Goal: Task Accomplishment & Management: Use online tool/utility

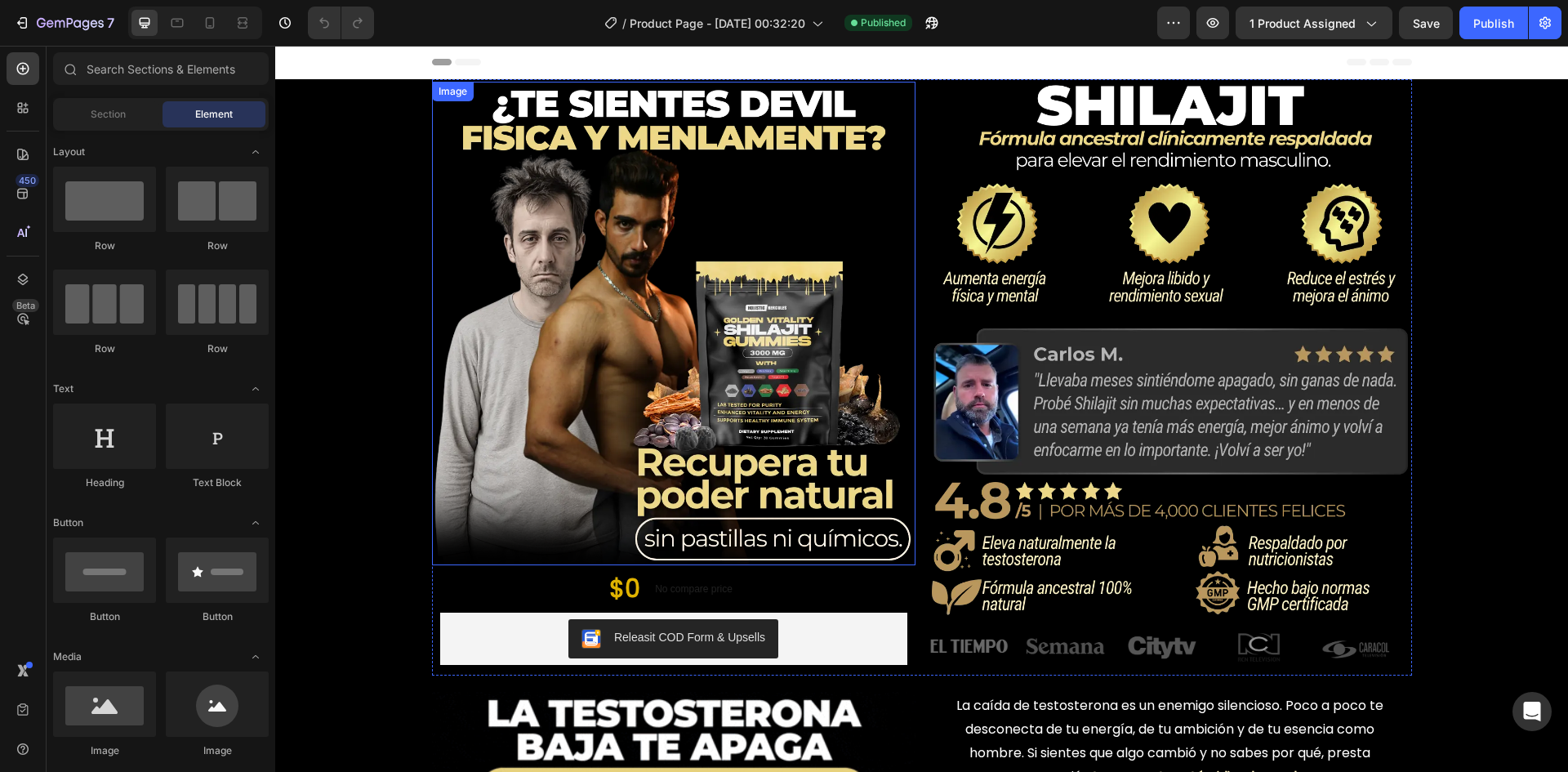
click at [542, 397] on img at bounding box center [673, 323] width 483 height 483
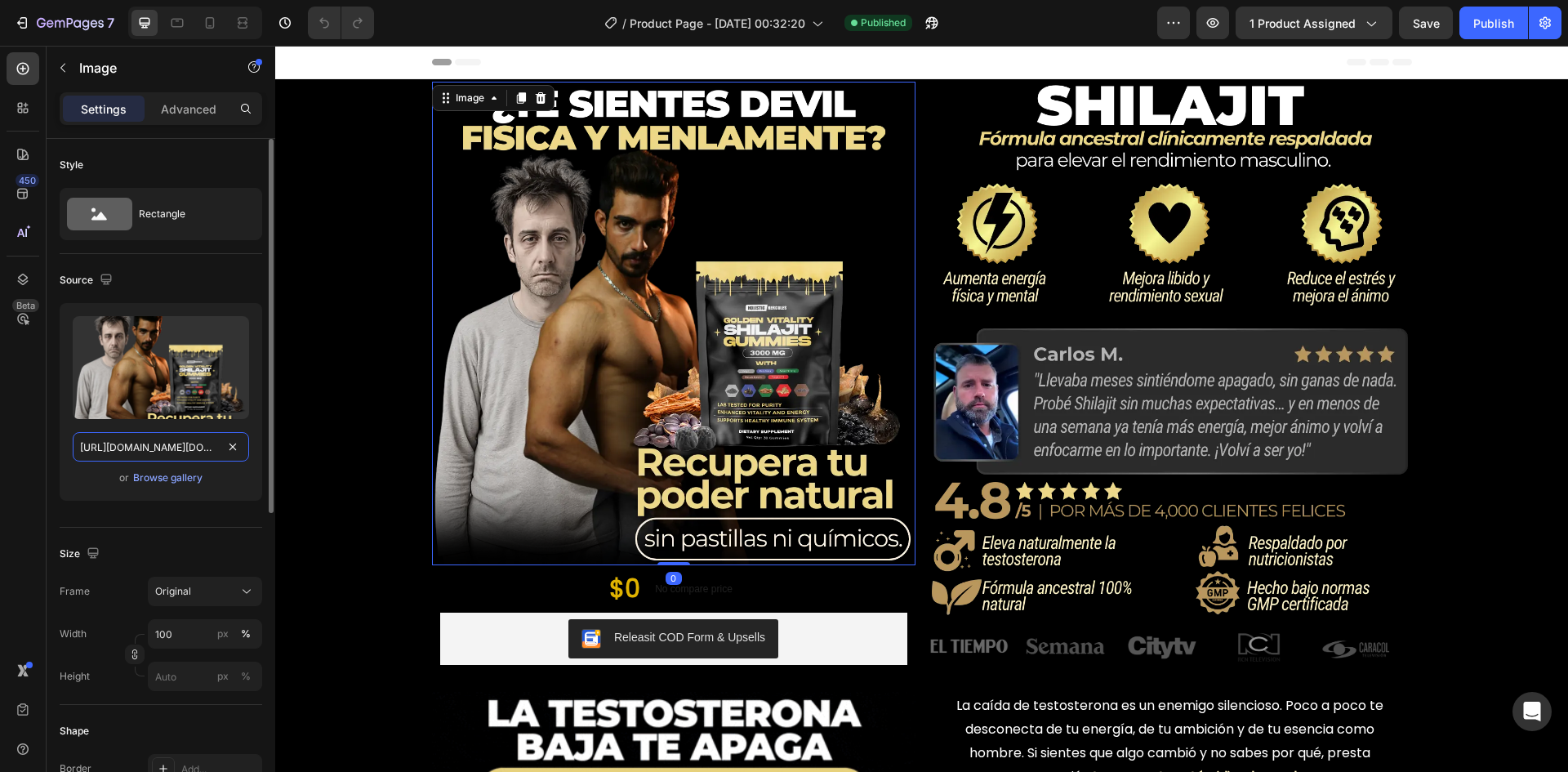
click at [210, 442] on input "[URL][DOMAIN_NAME][DOMAIN_NAME]" at bounding box center [160, 446] width 176 height 29
paste input "Gomitas_de_shilajit.webp?v=1756334680"
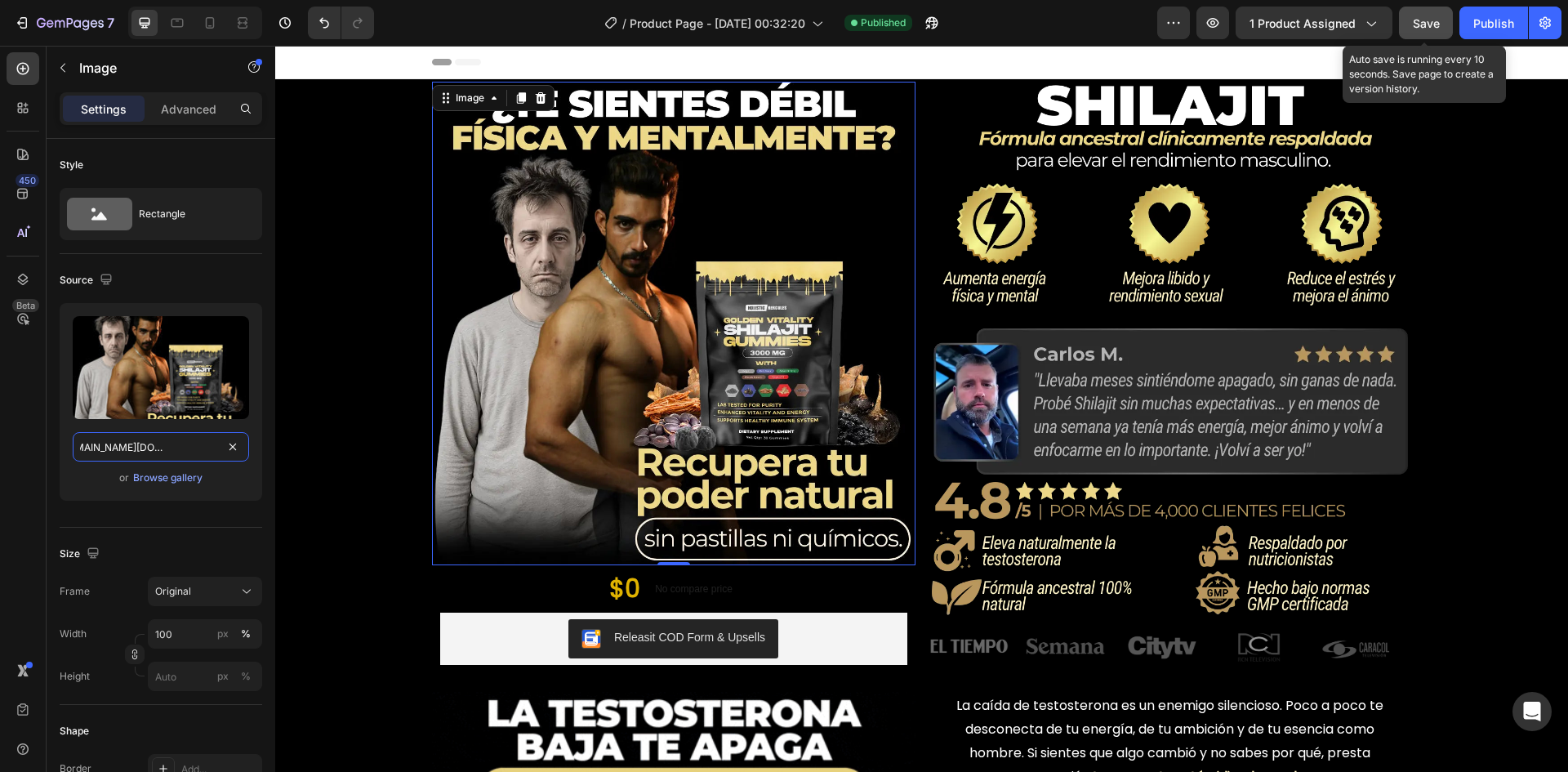
type input "[URL][DOMAIN_NAME][DOMAIN_NAME]"
click at [1424, 17] on span "Save" at bounding box center [1426, 23] width 27 height 14
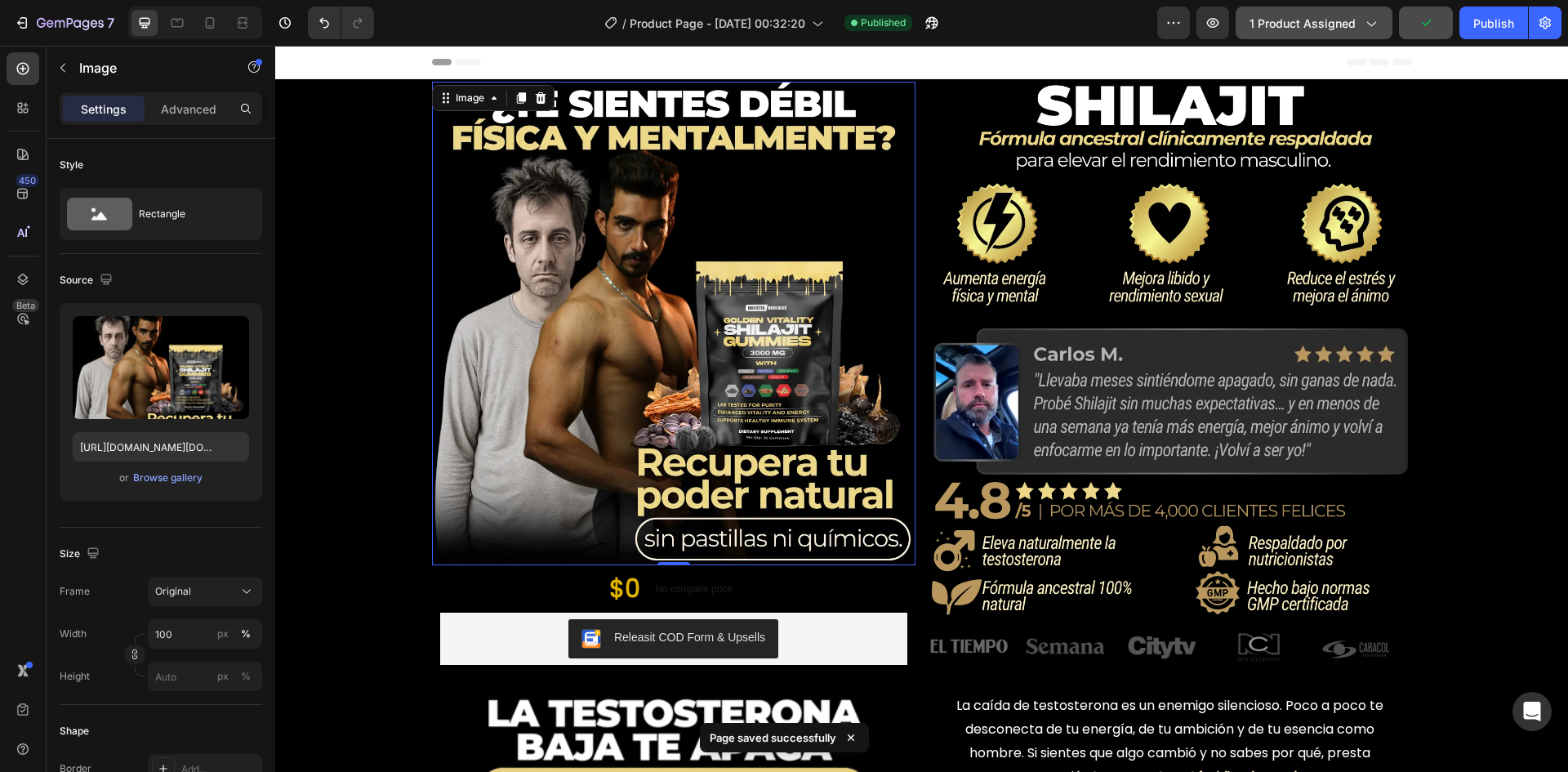
click at [1295, 13] on button "1 product assigned" at bounding box center [1314, 22] width 157 height 33
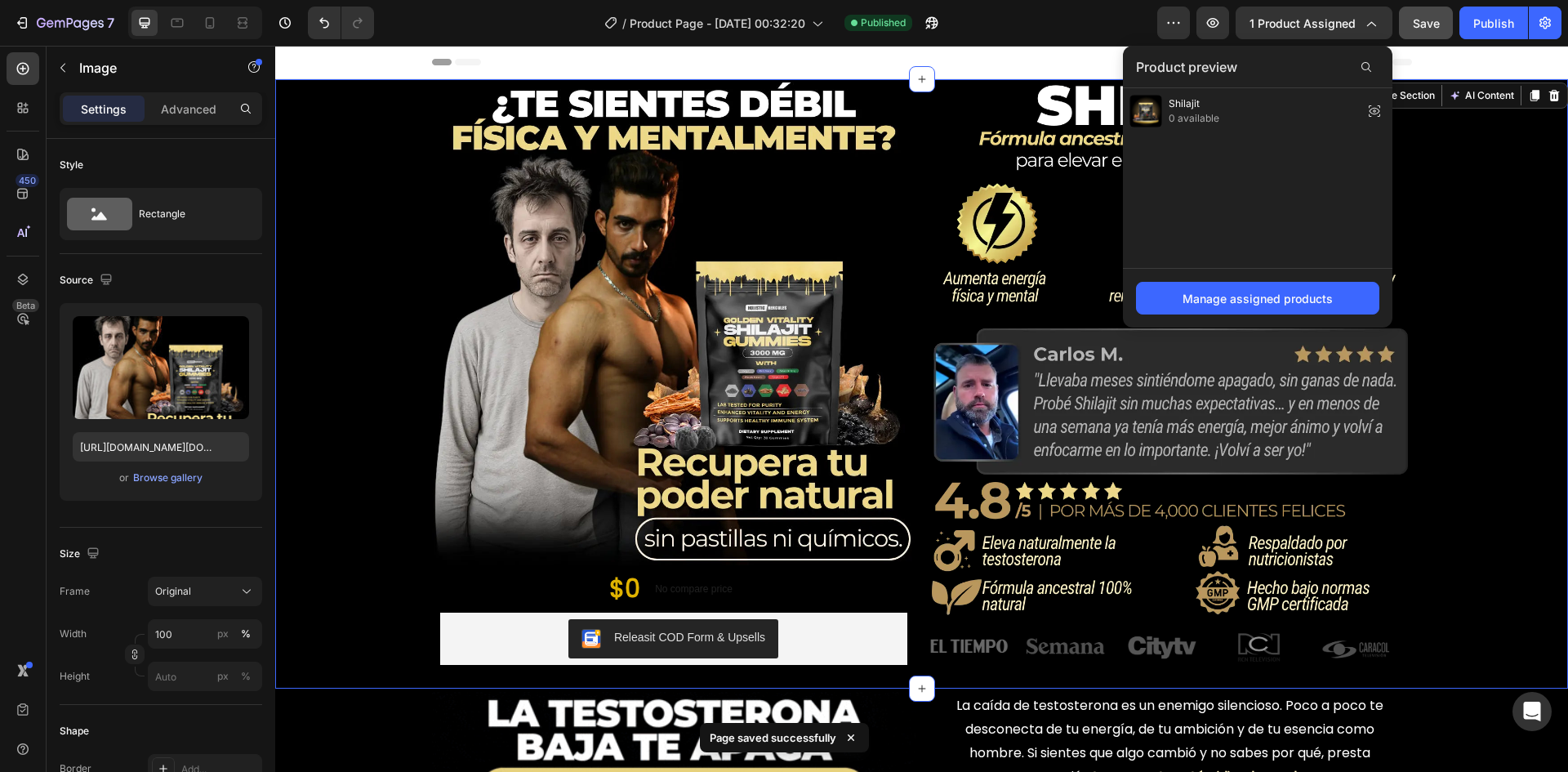
click at [1494, 179] on div "Image $0 Product Price Product Price No compare price Product Price Row Releasi…" at bounding box center [921, 384] width 1293 height 610
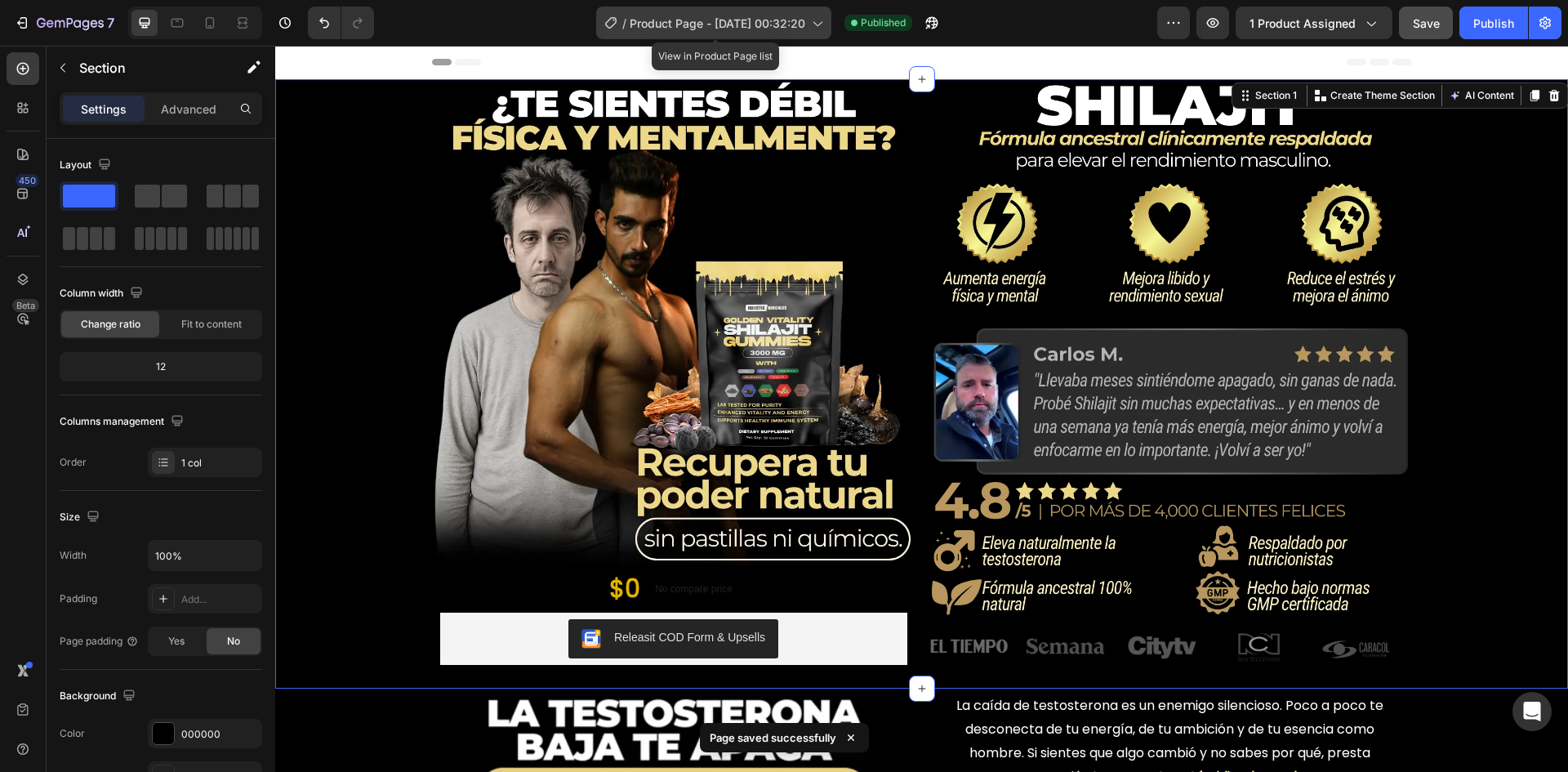
click at [803, 27] on span "Product Page - [DATE] 00:32:20" at bounding box center [718, 23] width 175 height 17
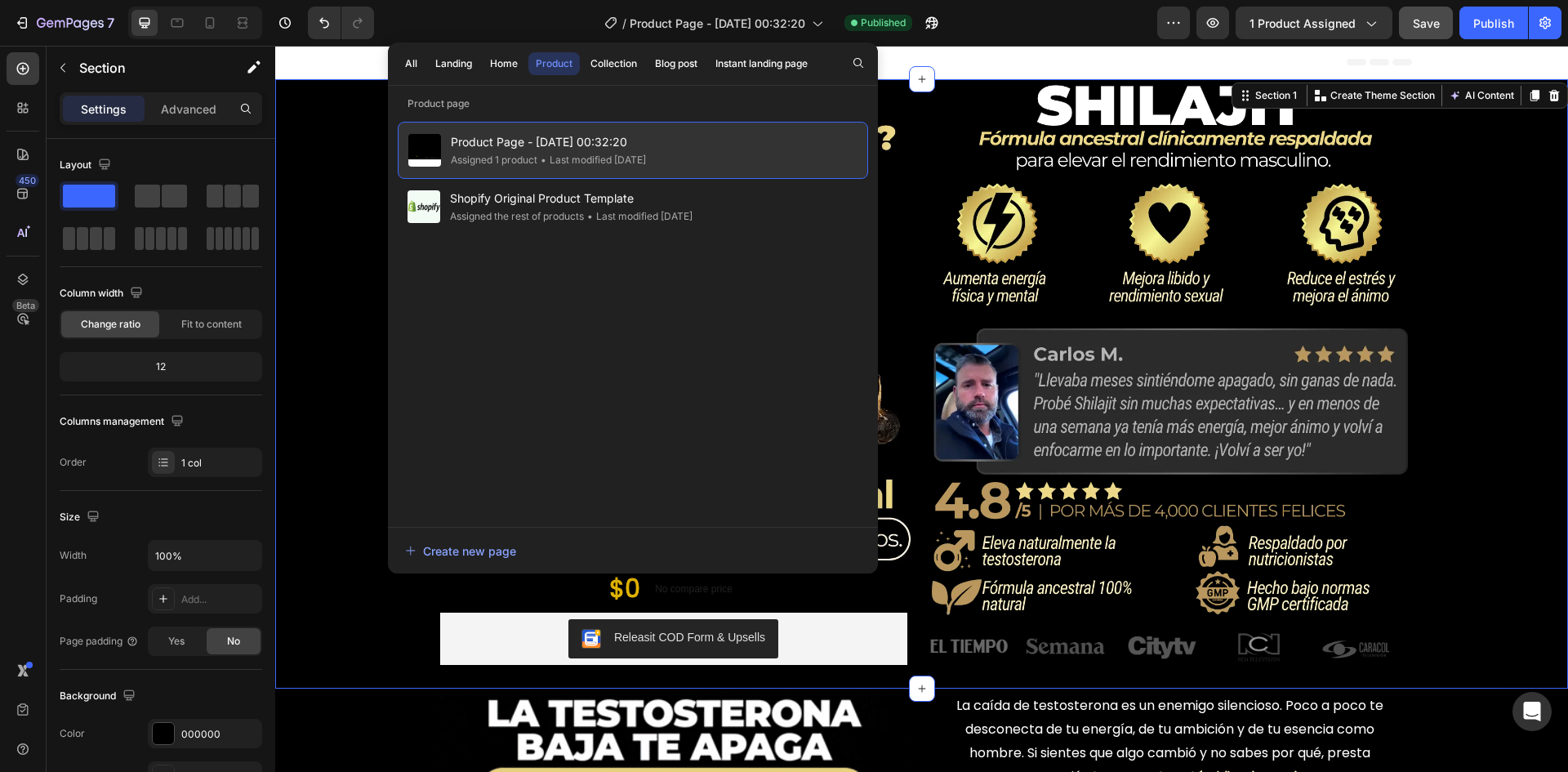
click at [690, 138] on div "Product Page - [DATE] 00:32:20 Assigned 1 product • Last modified [DATE]" at bounding box center [634, 151] width 471 height 58
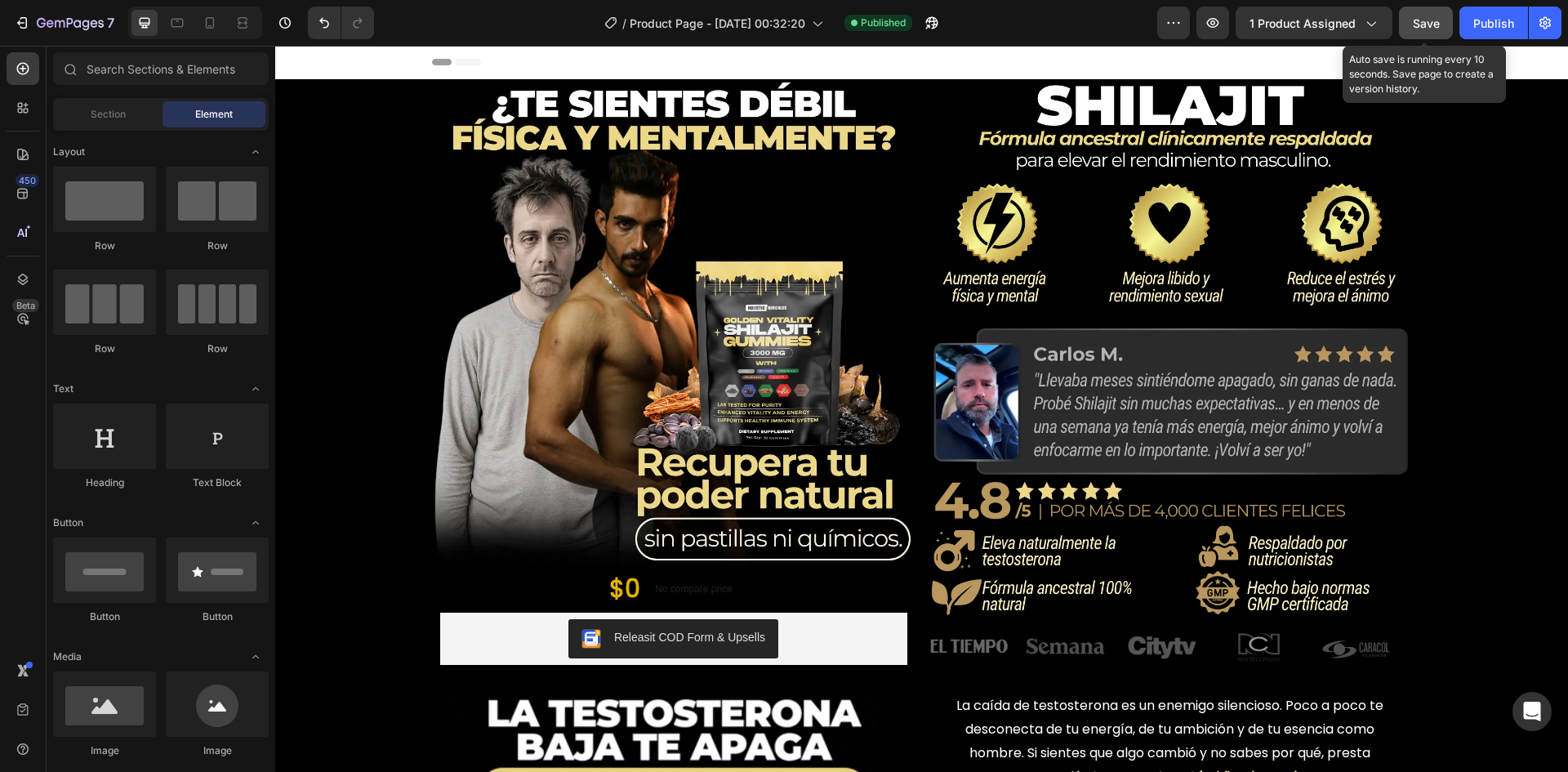
click at [1430, 22] on span "Save" at bounding box center [1426, 23] width 27 height 14
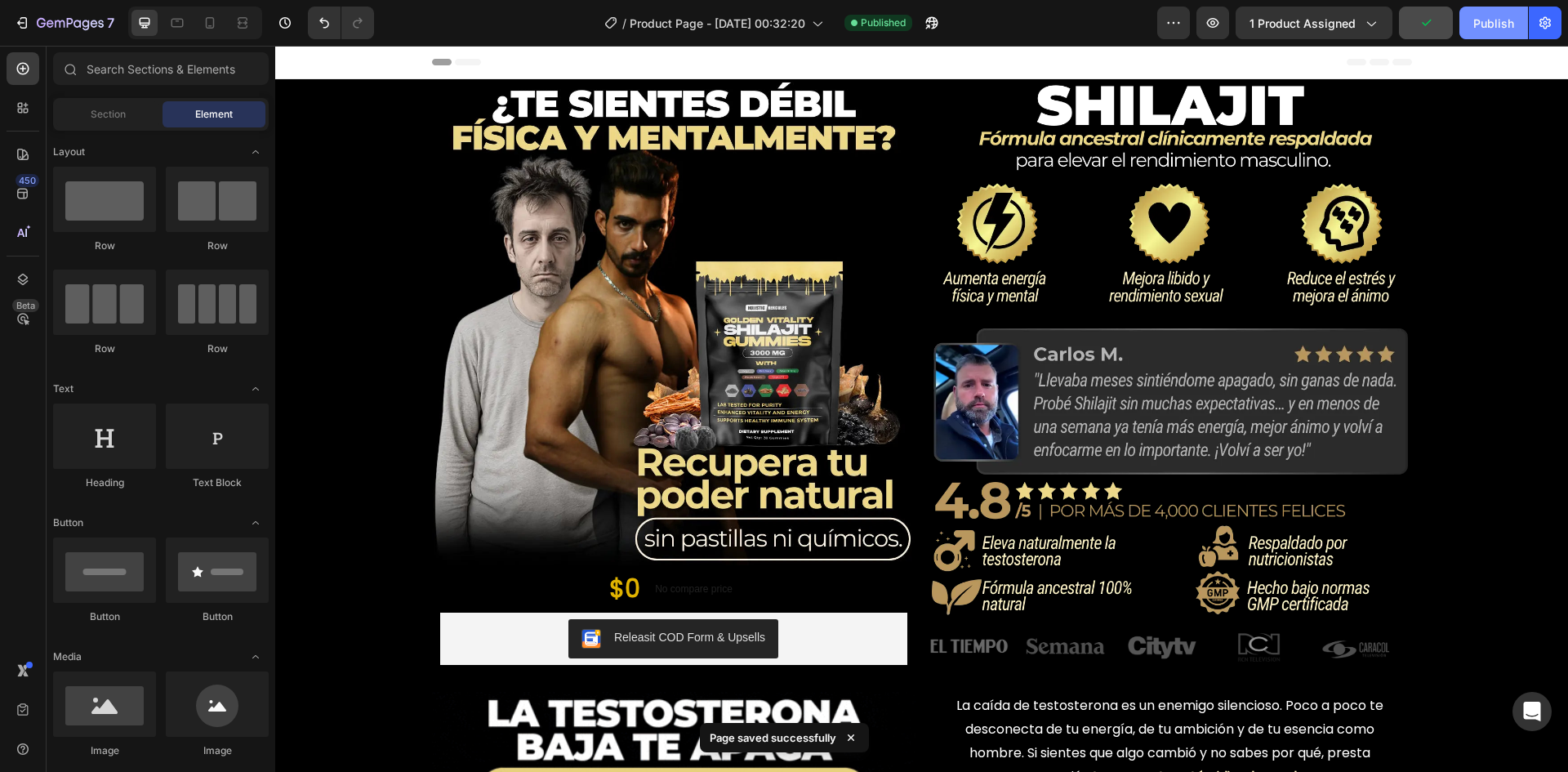
click at [1486, 20] on div "Publish" at bounding box center [1494, 23] width 41 height 17
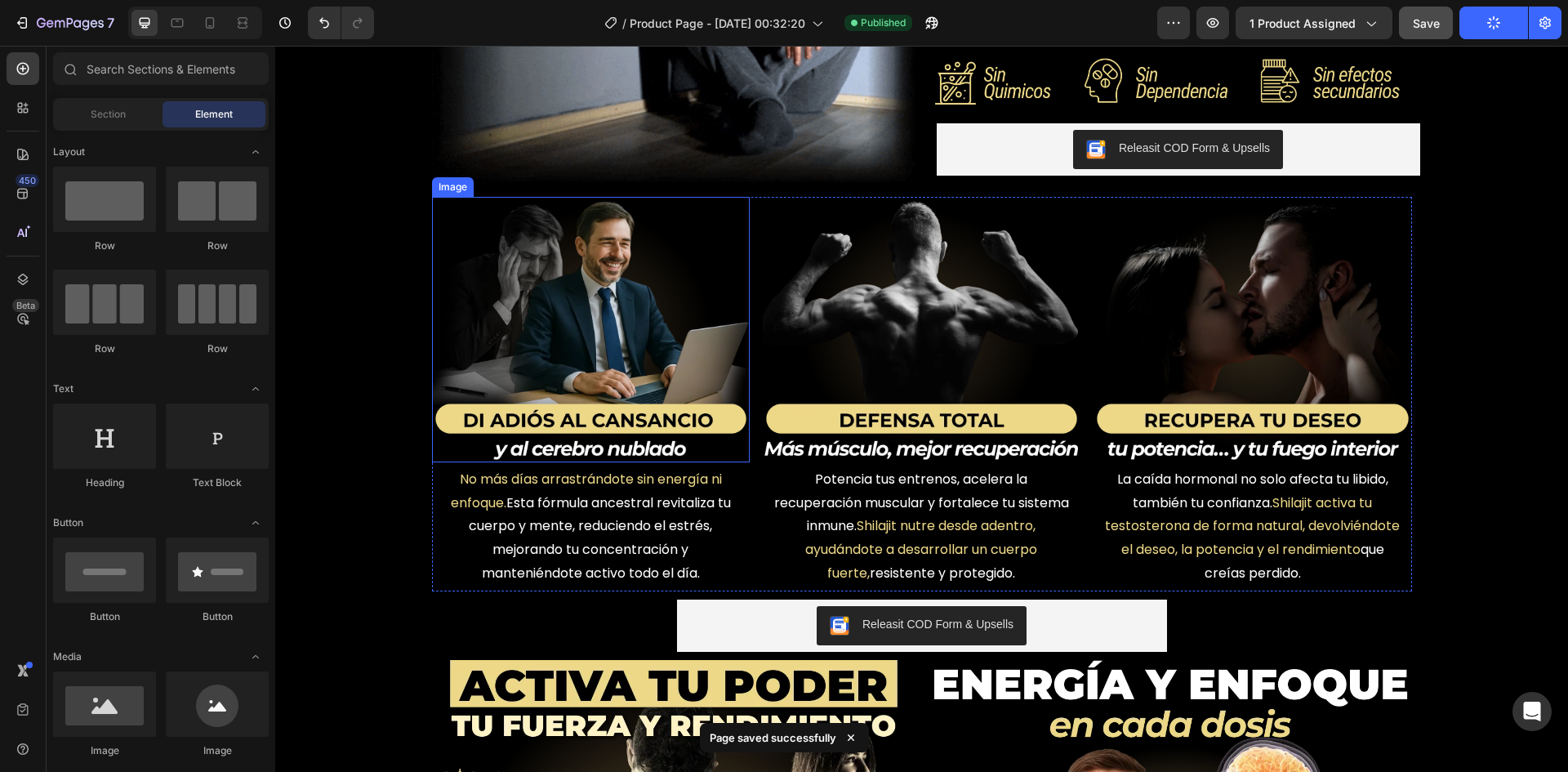
scroll to position [817, 0]
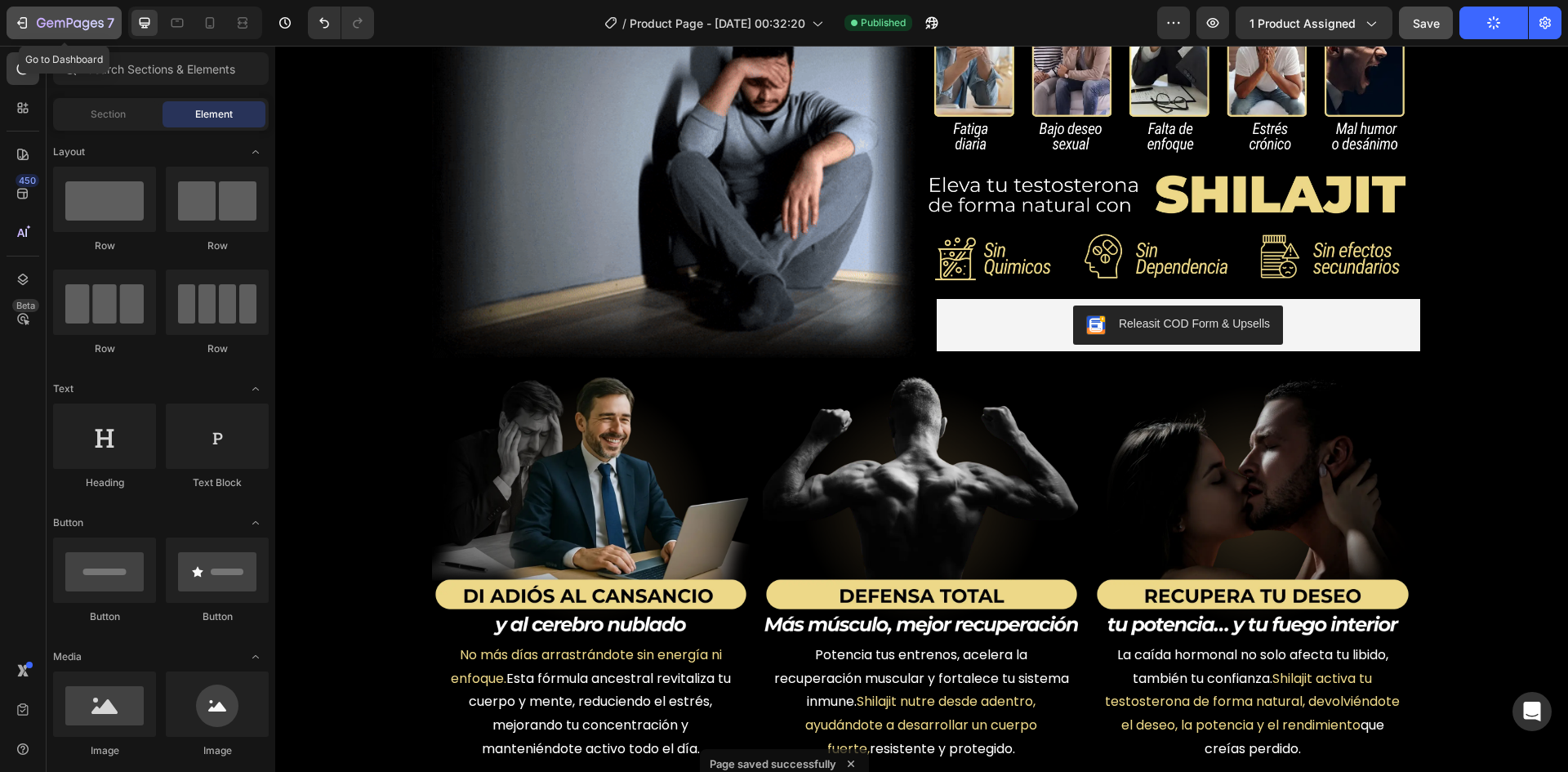
click at [45, 20] on icon "button" at bounding box center [42, 22] width 9 height 10
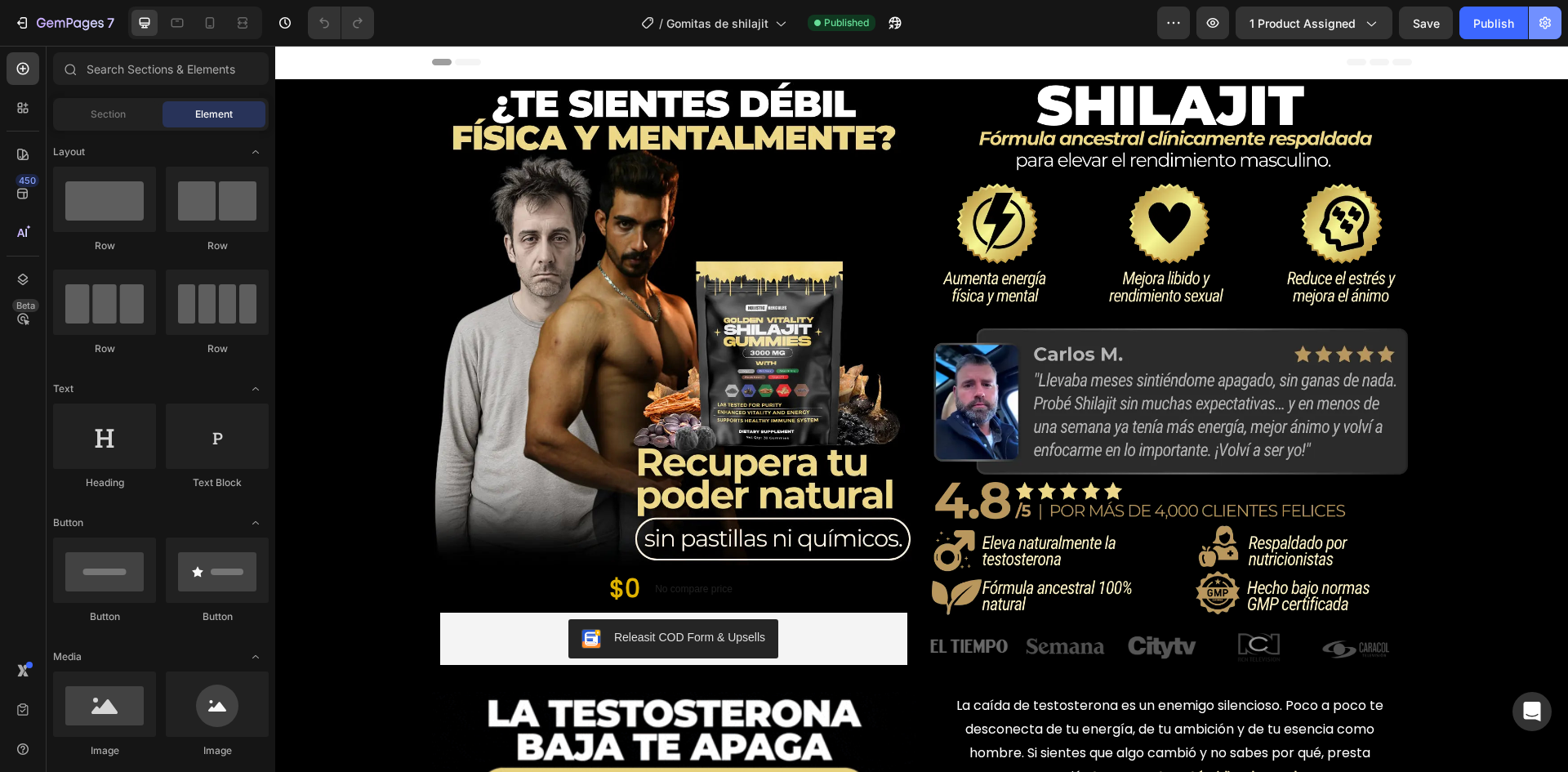
click at [1542, 19] on icon "button" at bounding box center [1545, 23] width 12 height 12
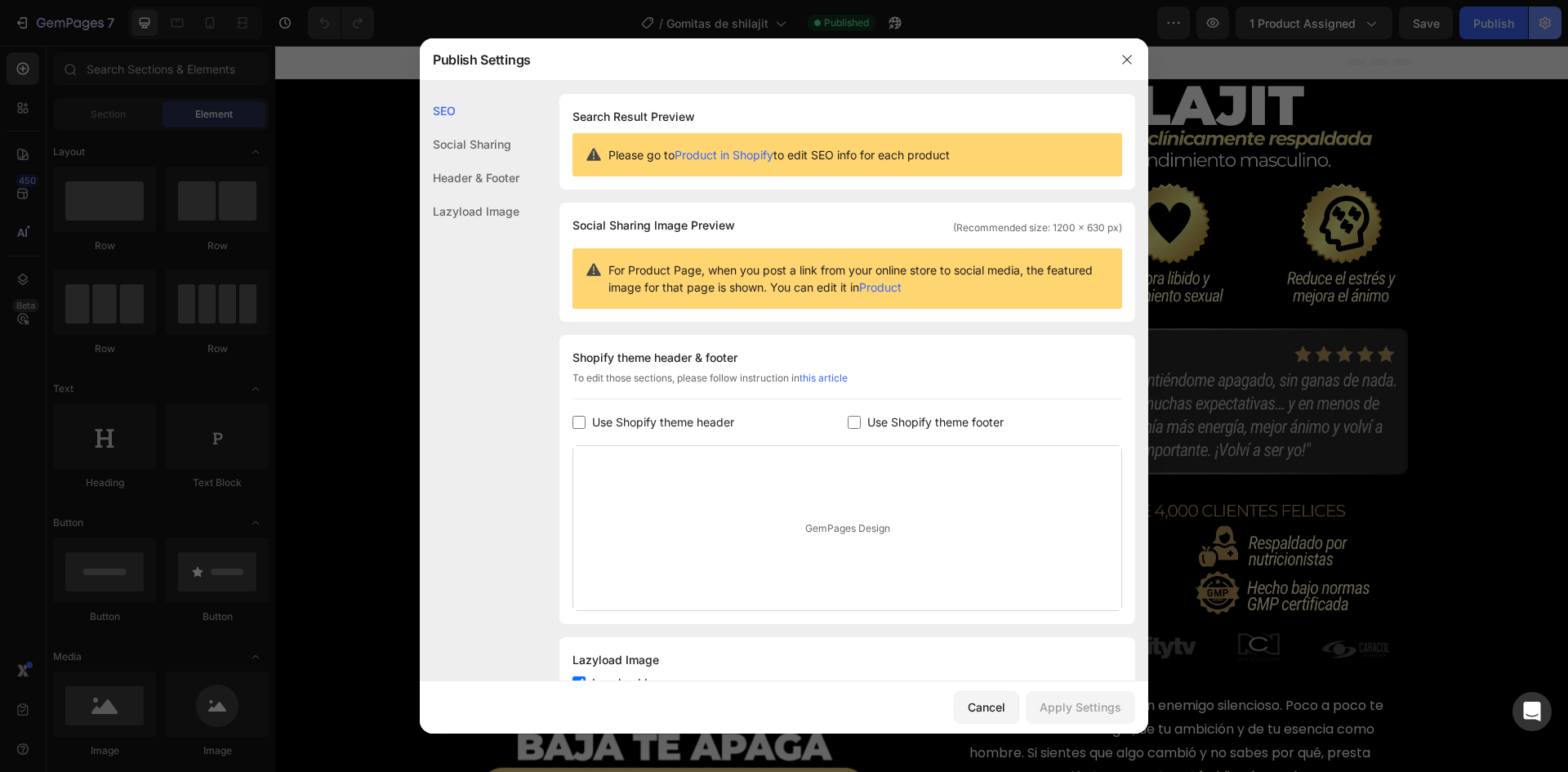
click at [1551, 26] on div at bounding box center [784, 386] width 1568 height 772
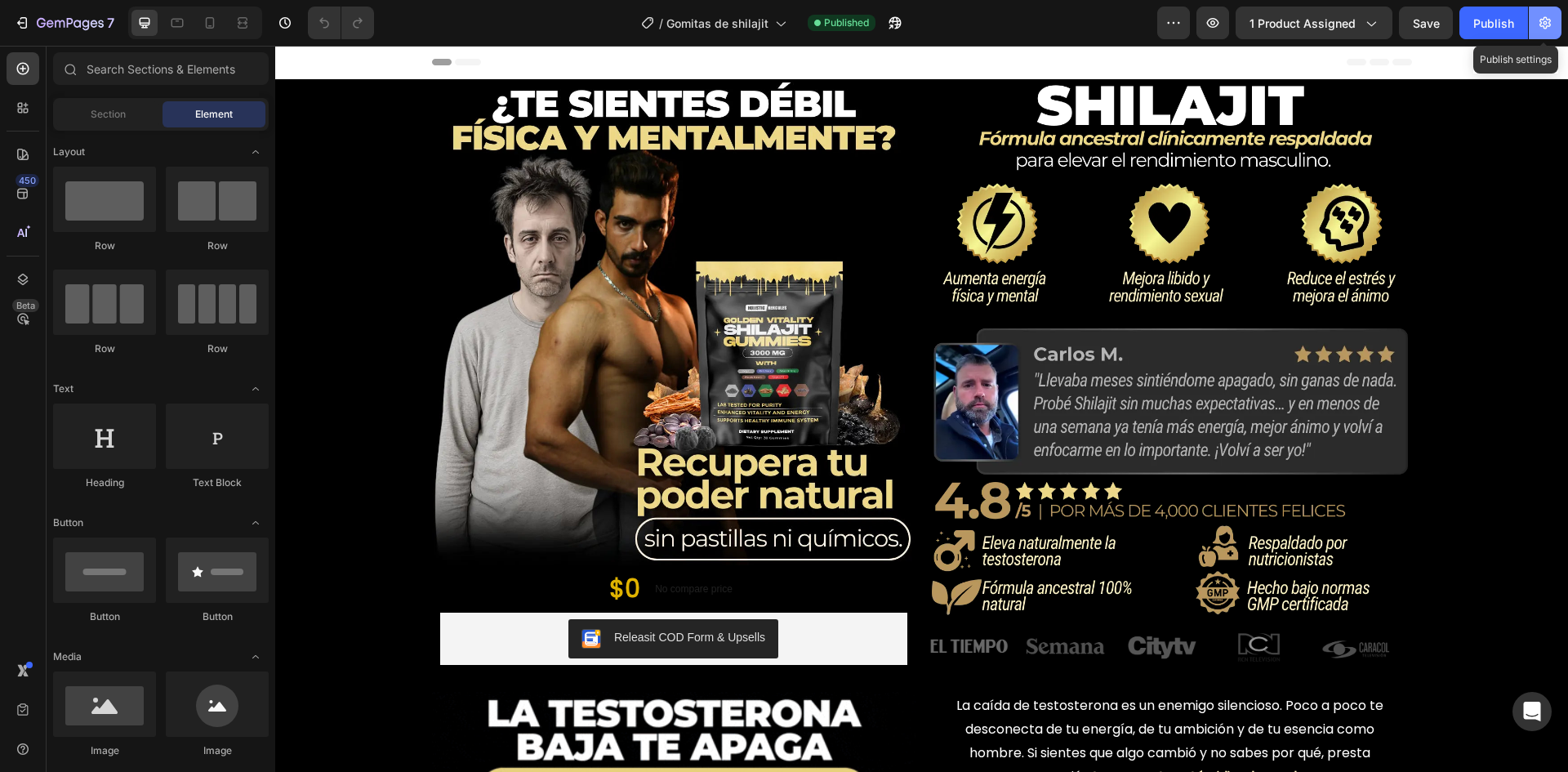
click at [1551, 26] on icon "button" at bounding box center [1545, 23] width 16 height 16
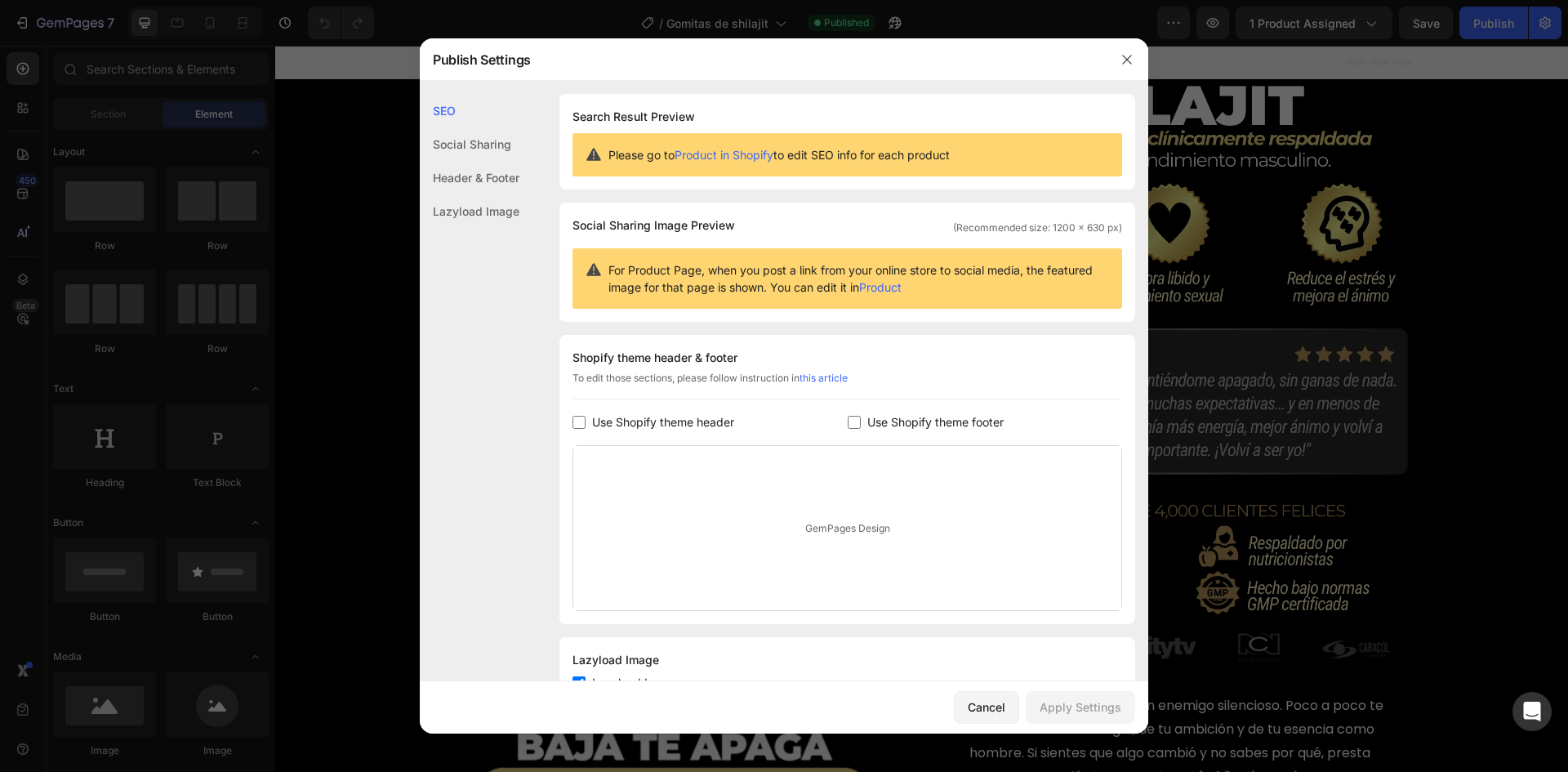
scroll to position [64, 0]
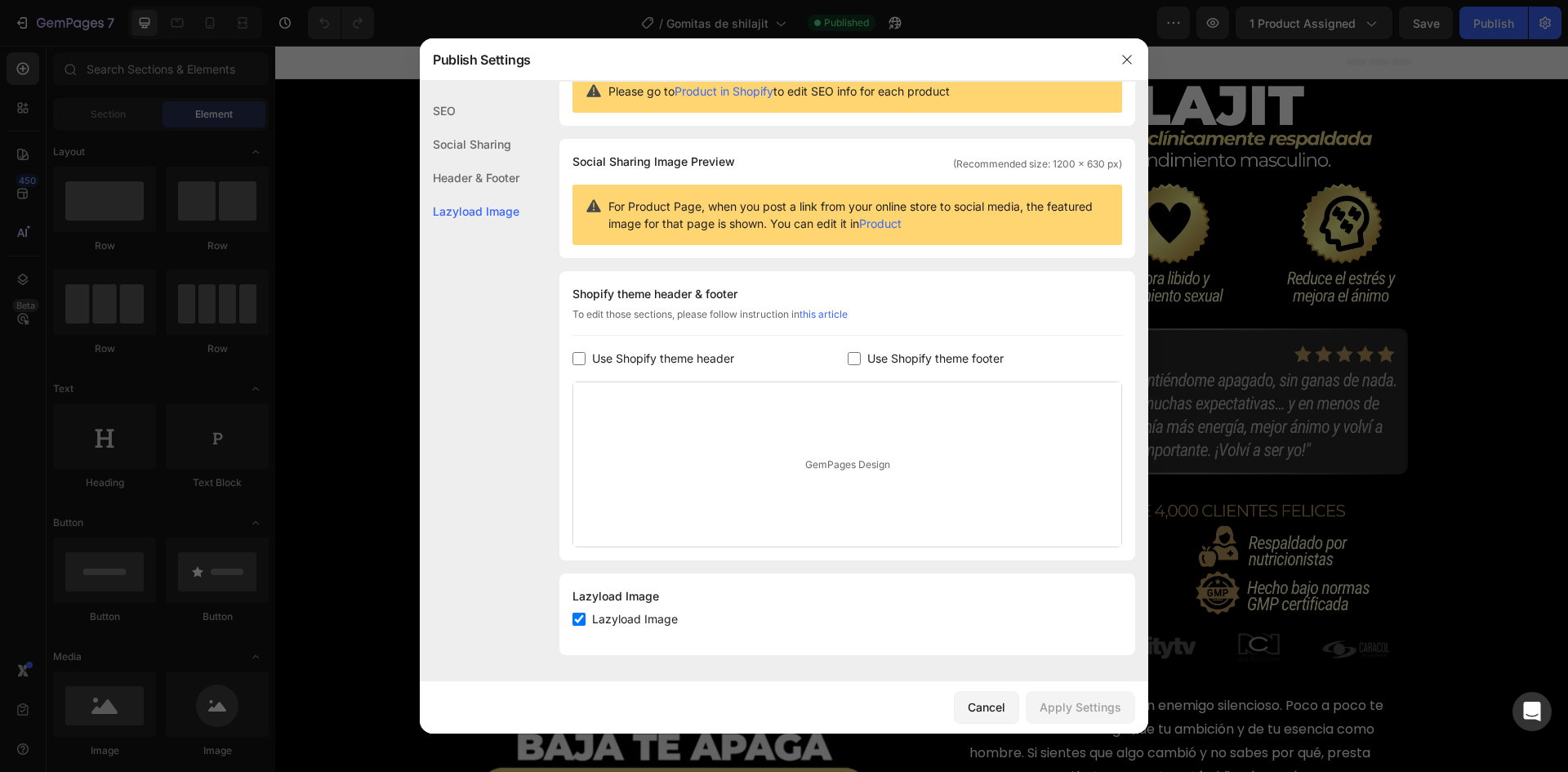
click at [339, 117] on div at bounding box center [784, 386] width 1568 height 772
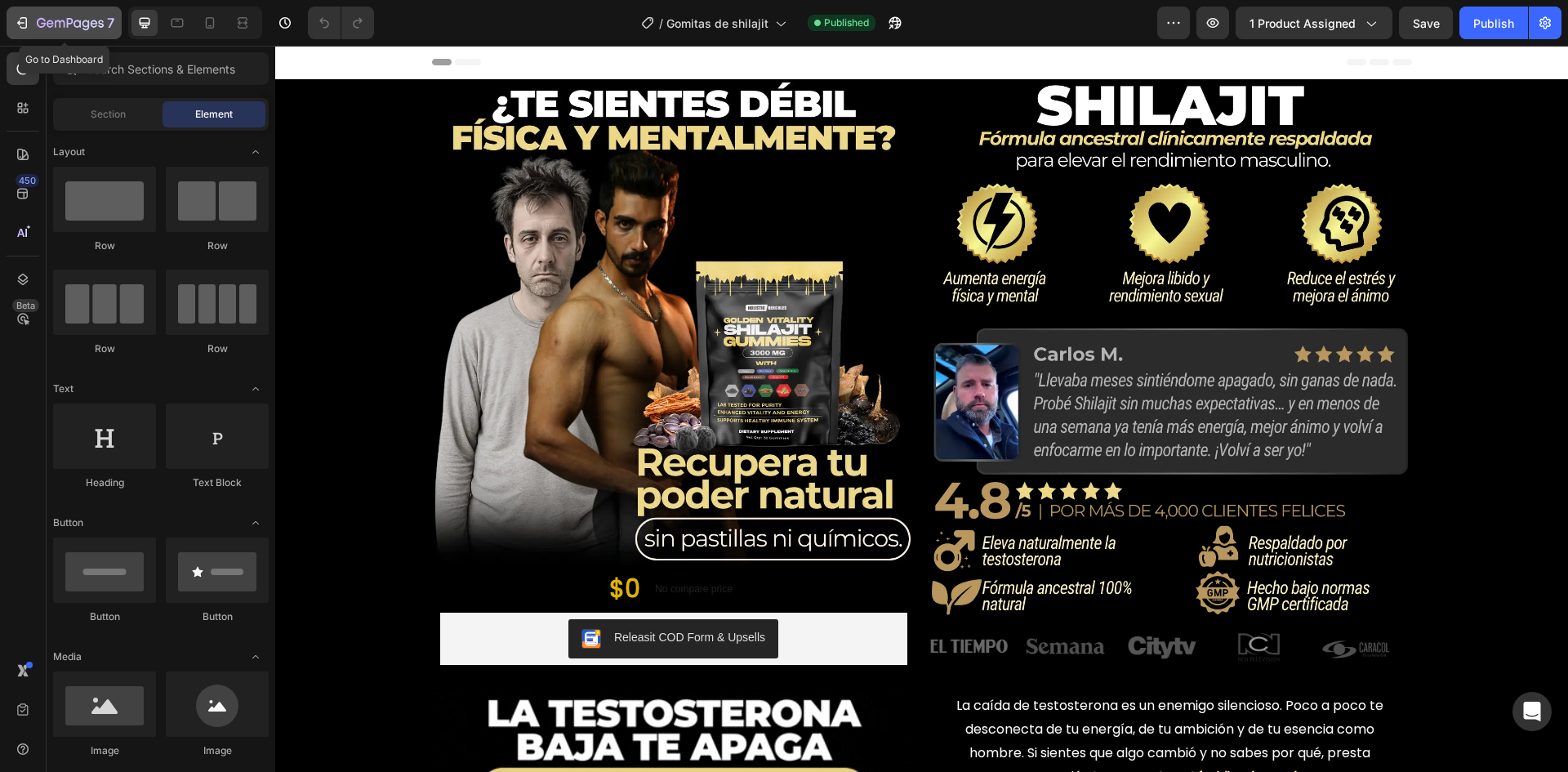
click at [11, 27] on button "7" at bounding box center [64, 22] width 115 height 33
